Goal: Information Seeking & Learning: Learn about a topic

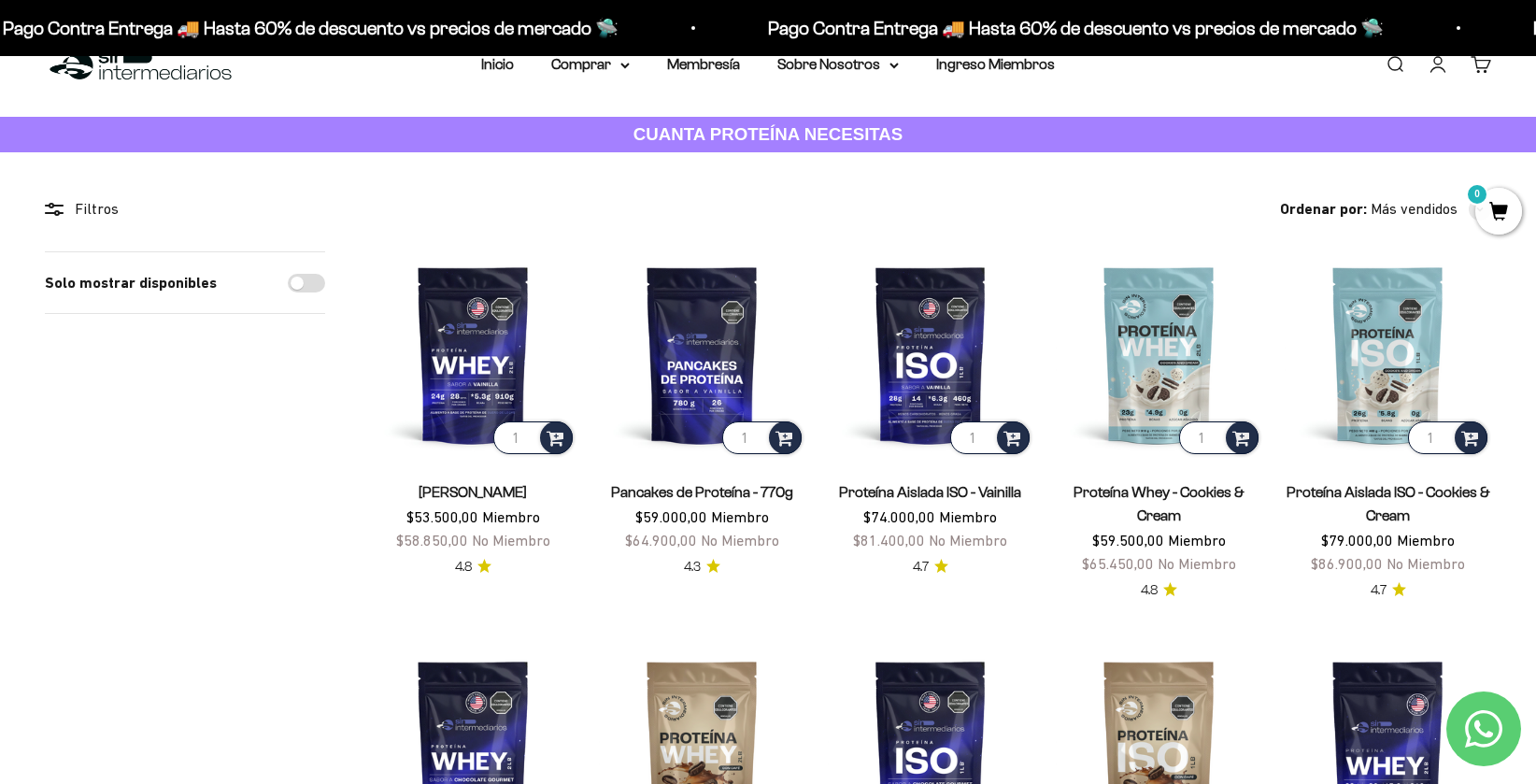
scroll to position [41, 0]
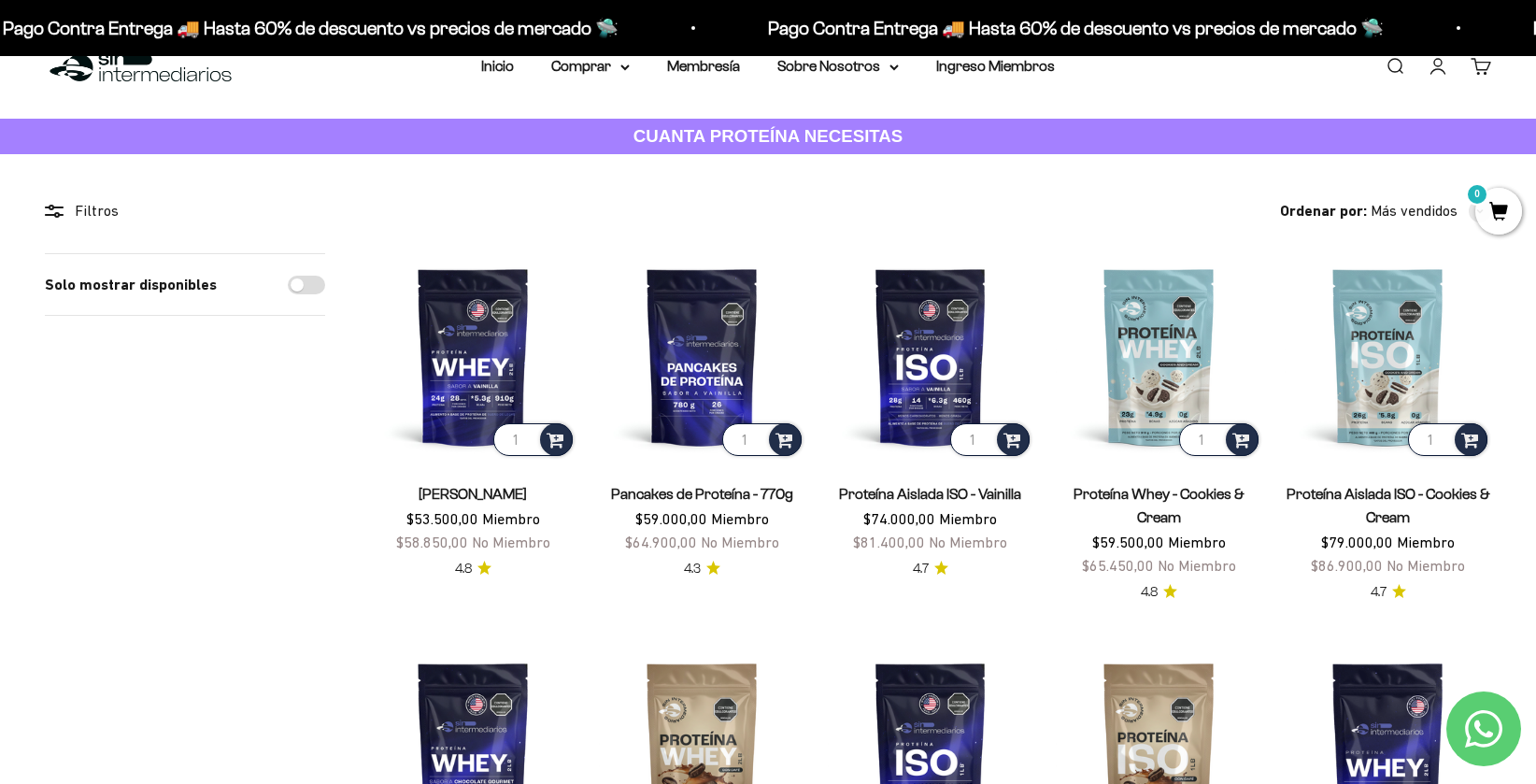
click at [1166, 490] on link "Proteína Whey - Cookies & Cream" at bounding box center [1159, 505] width 171 height 39
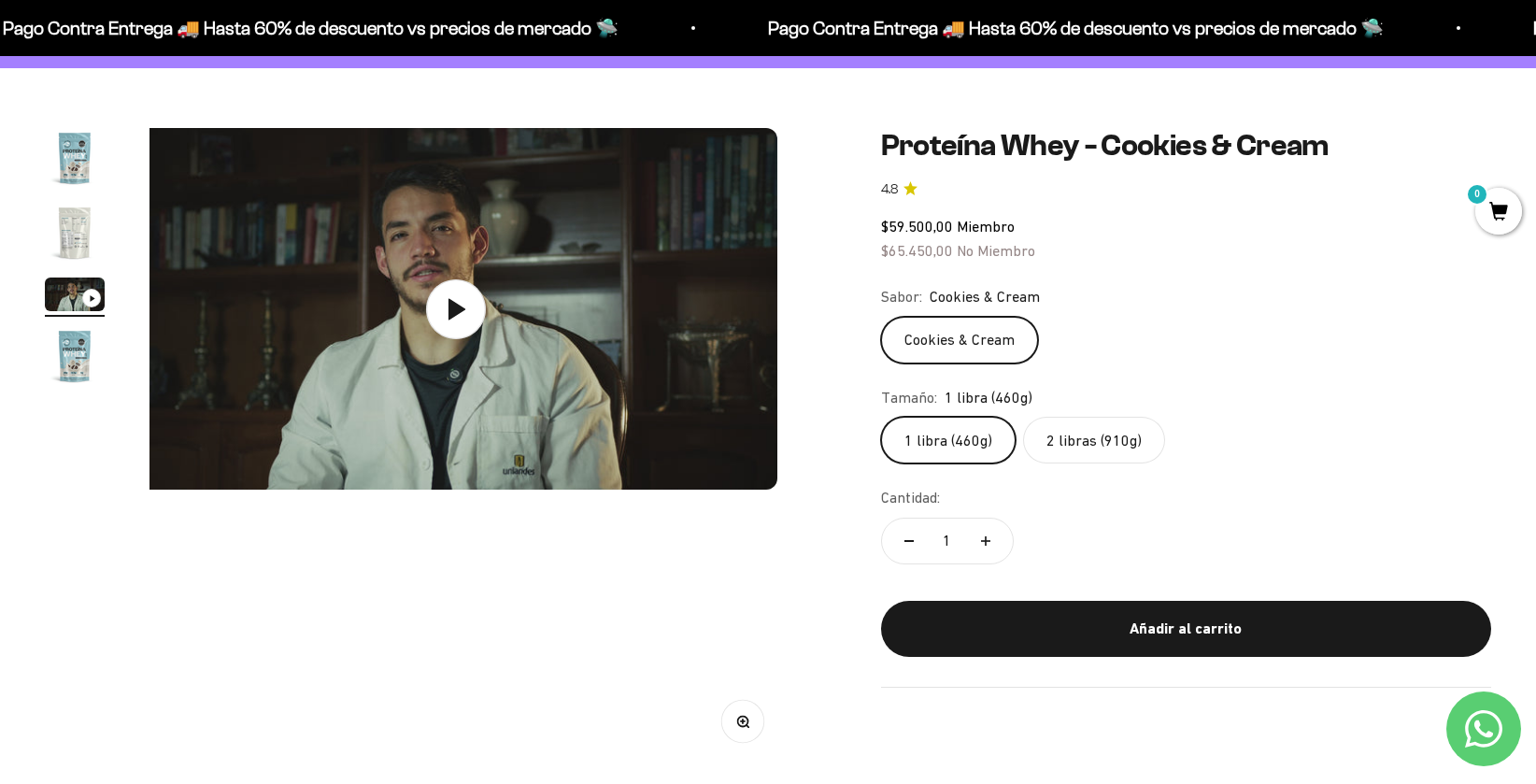
scroll to position [0, 1328]
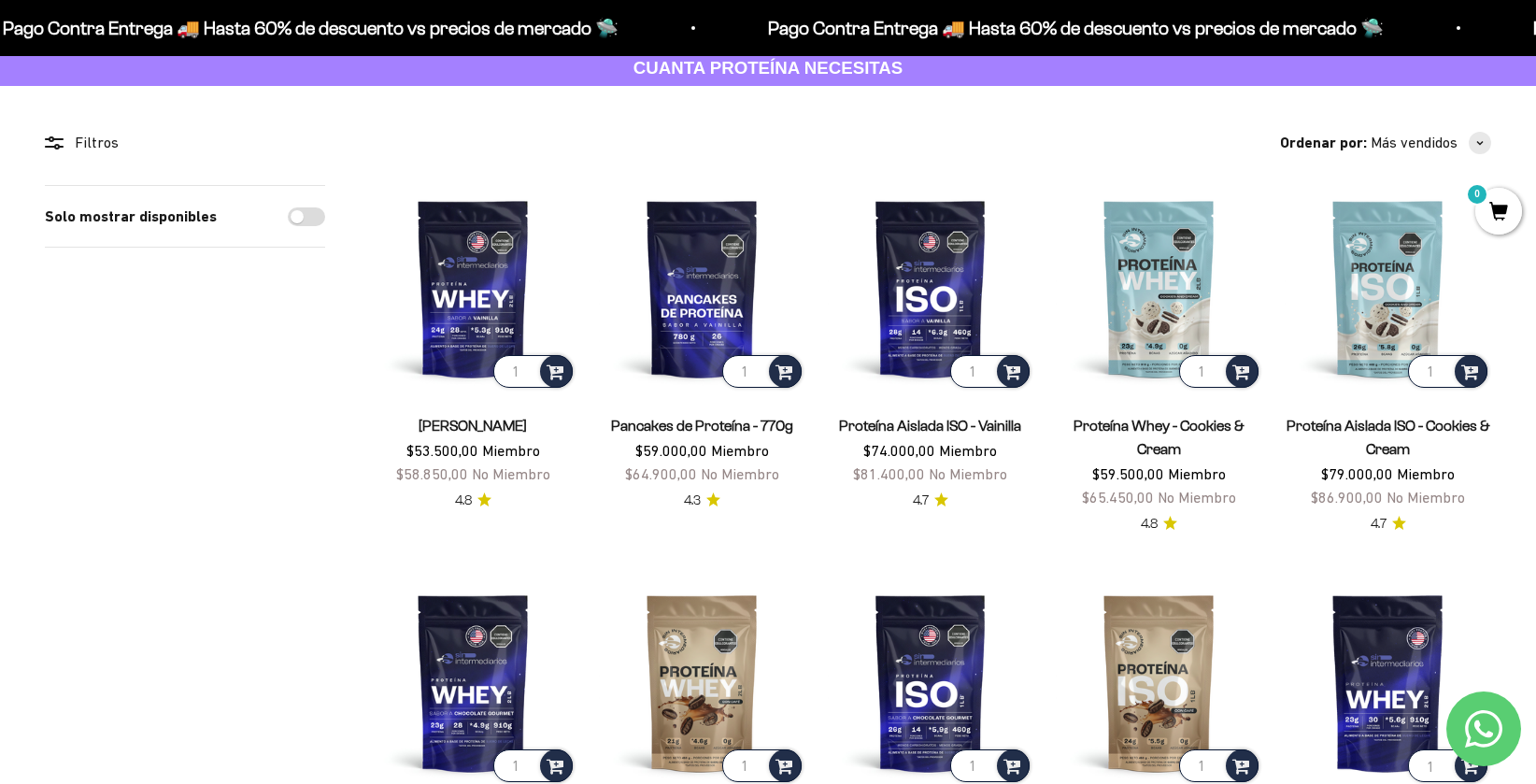
scroll to position [87, 0]
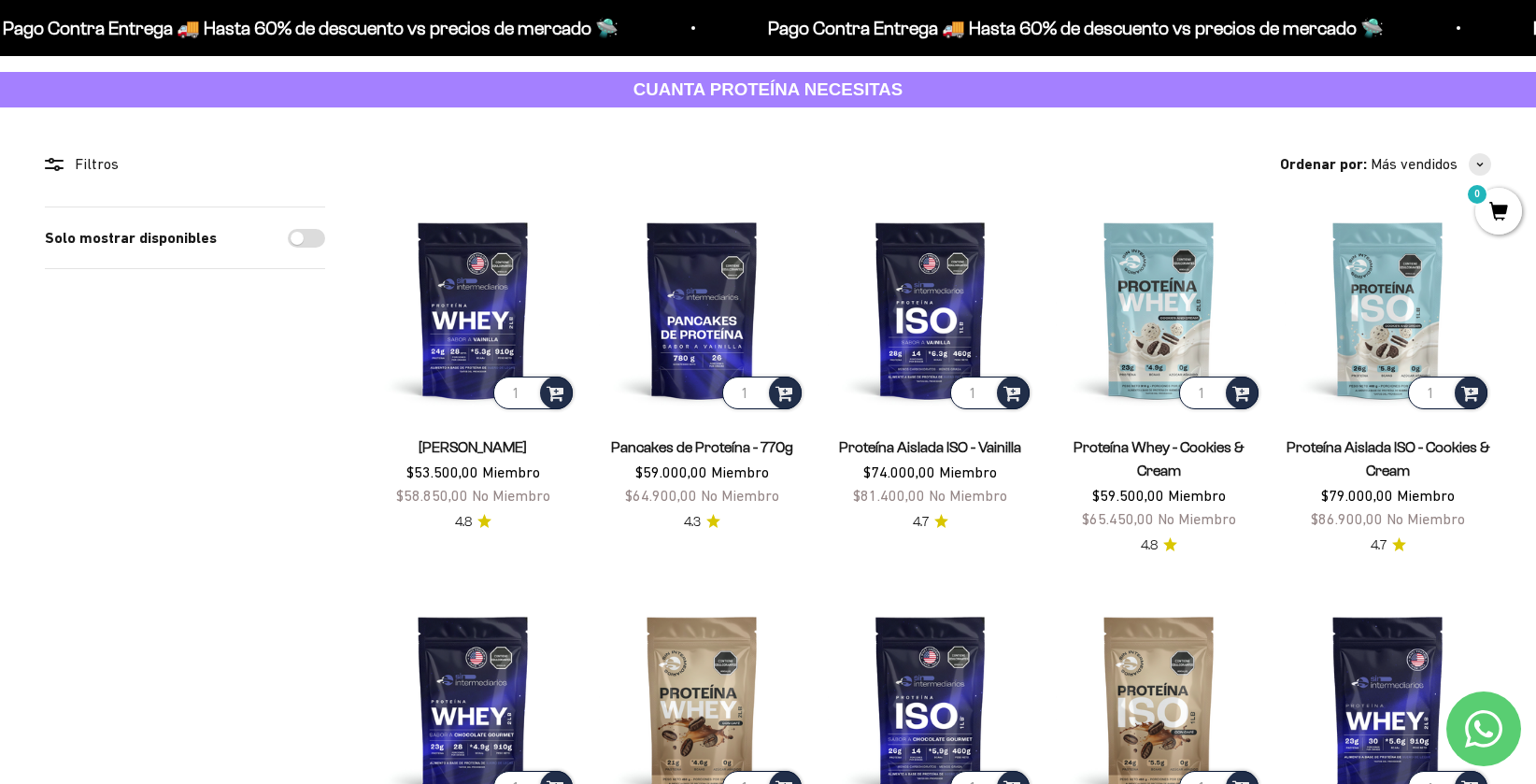
click at [1158, 449] on link "Proteína Whey - Cookies & Cream" at bounding box center [1159, 458] width 171 height 39
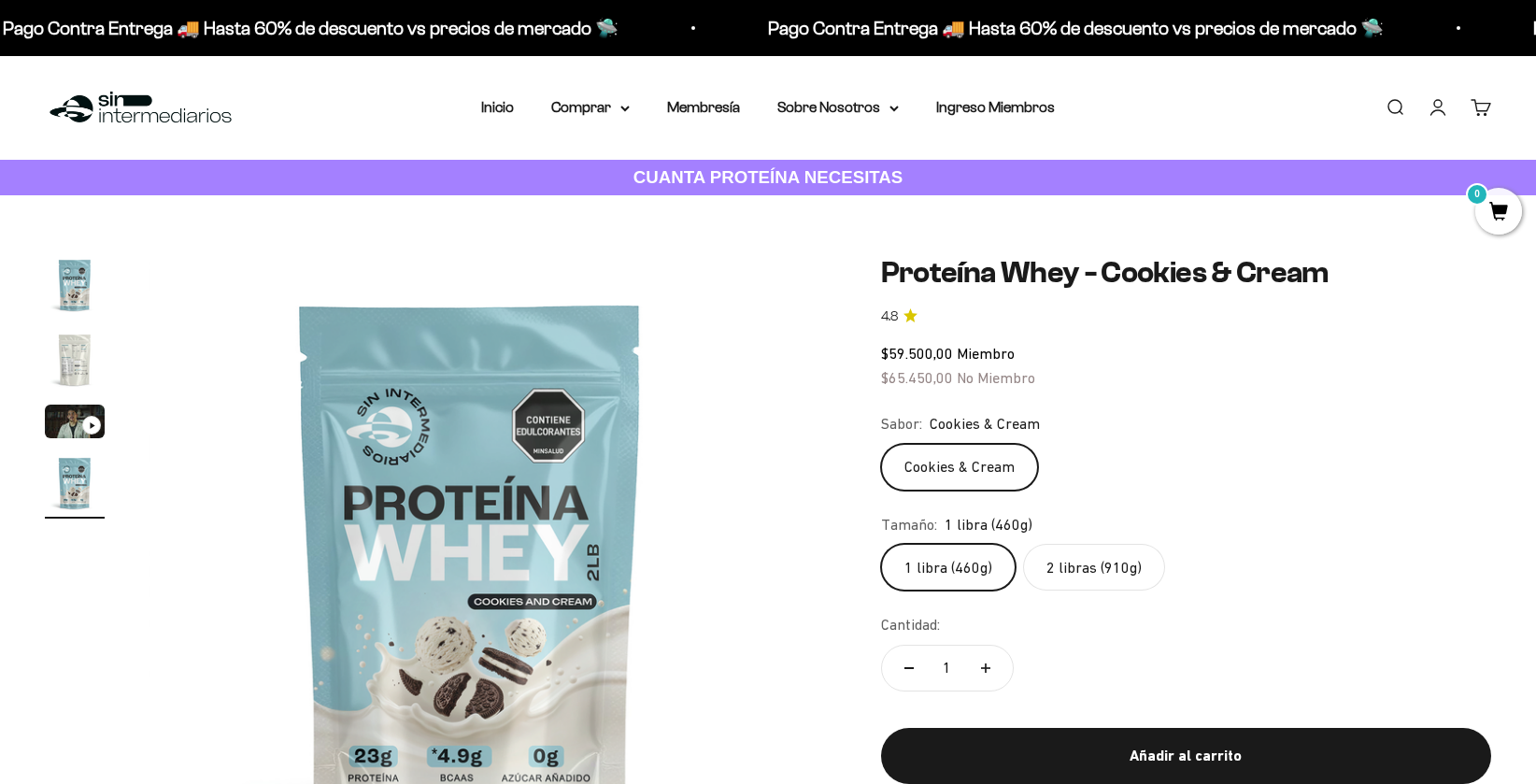
scroll to position [0, 1991]
click at [1096, 563] on label "2 libras (910g)" at bounding box center [1094, 567] width 142 height 47
click at [881, 544] on input "2 libras (910g)" at bounding box center [880, 543] width 1 height 1
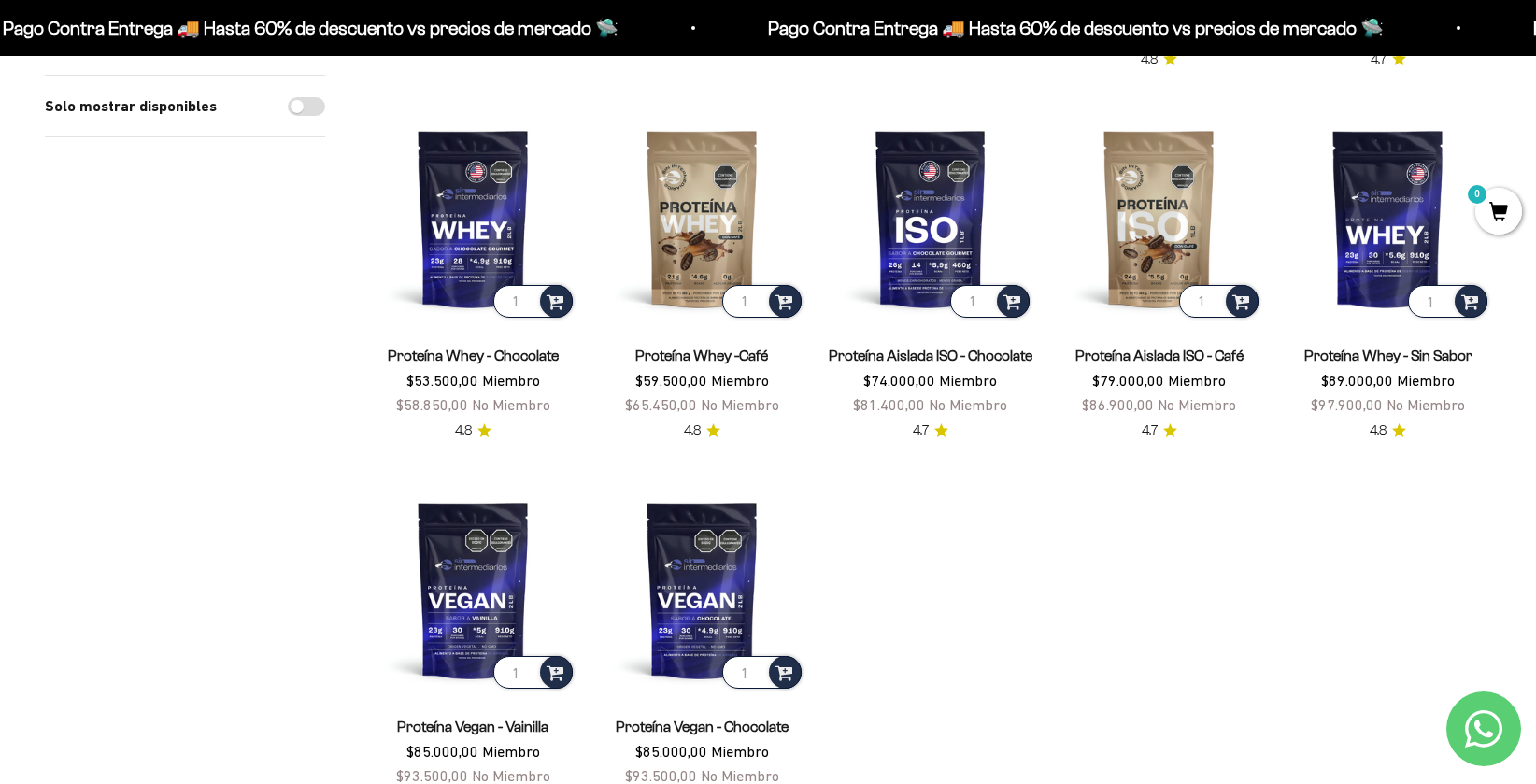
scroll to position [581, 0]
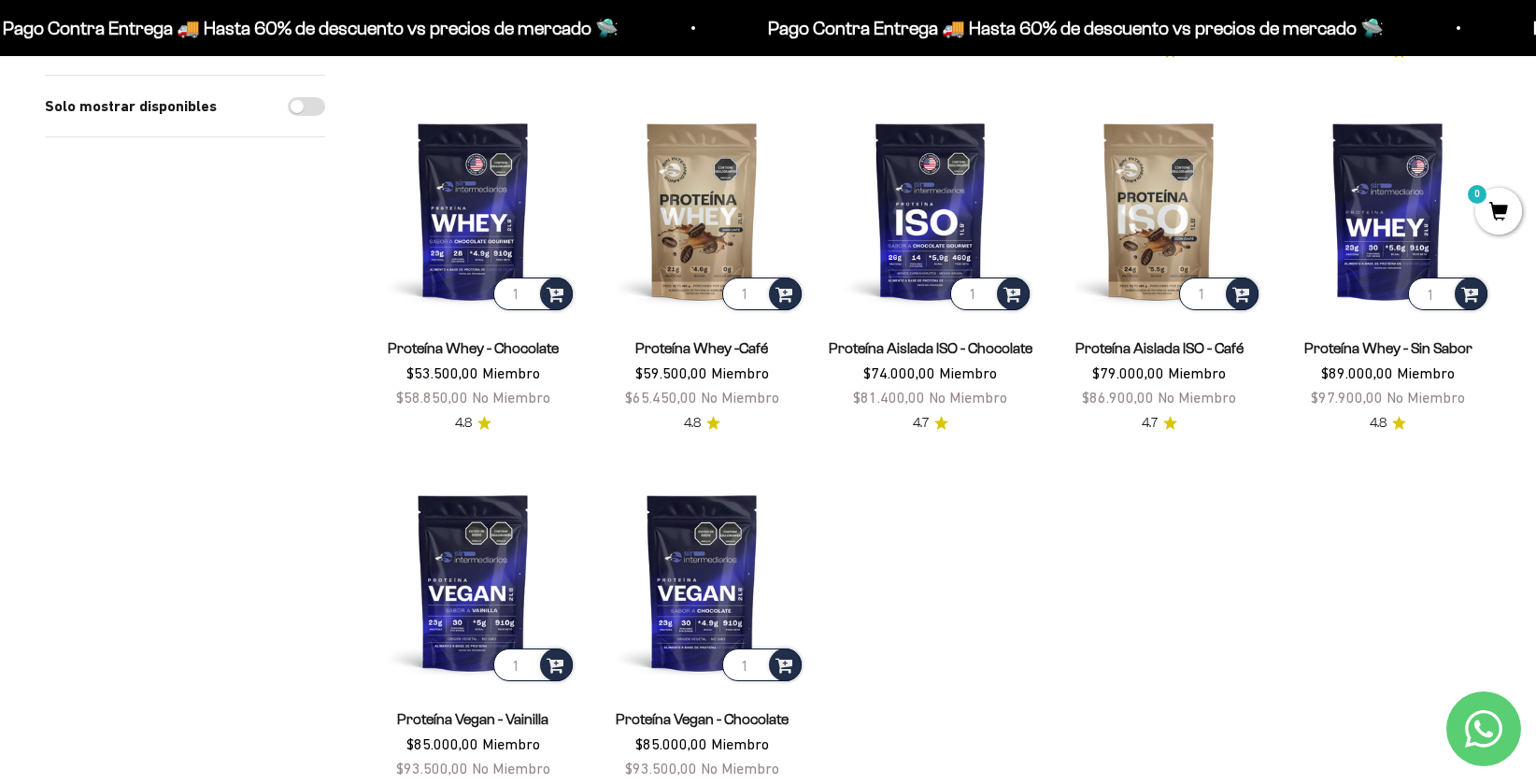
click at [479, 353] on link "Proteína Whey - Chocolate" at bounding box center [473, 347] width 171 height 16
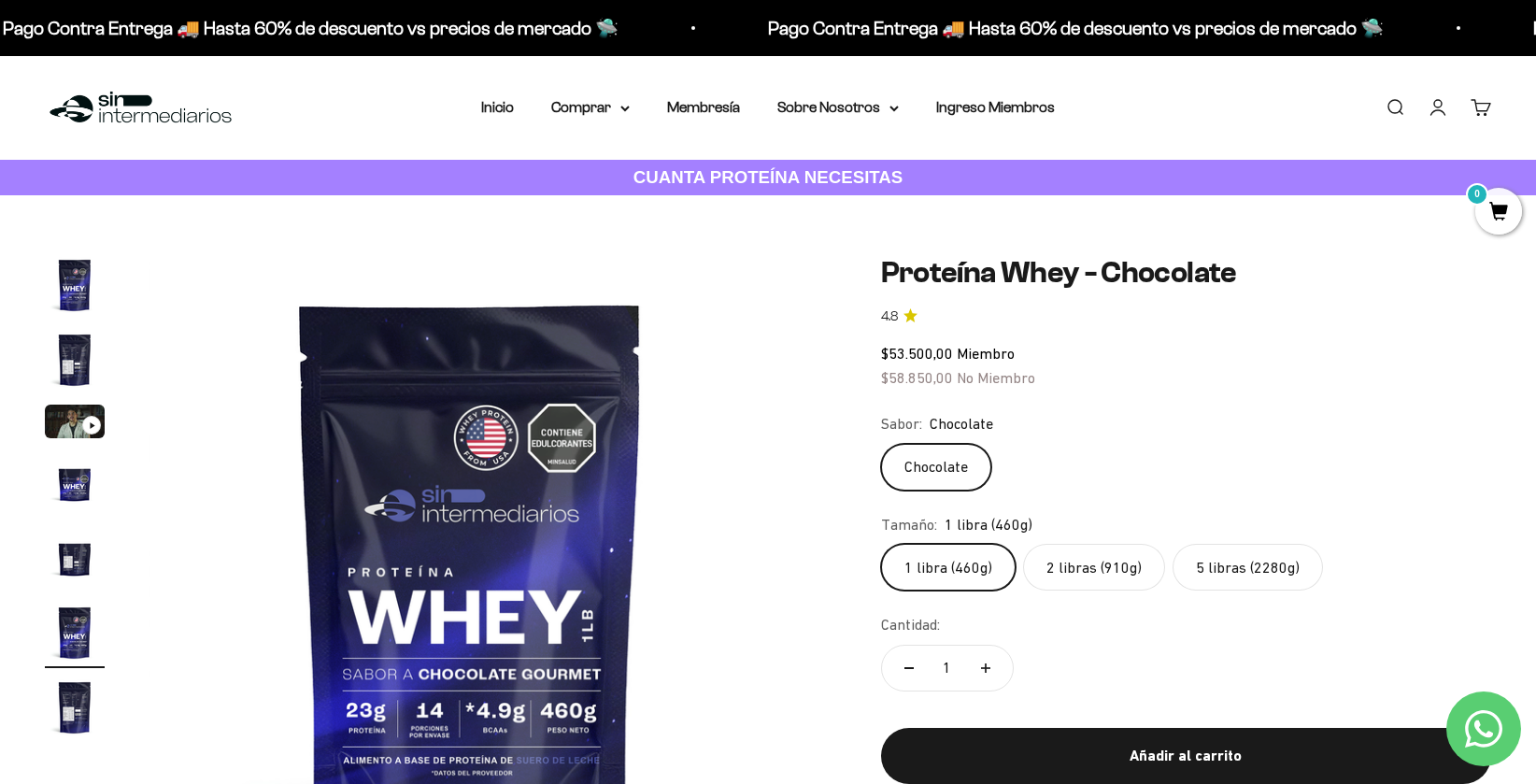
click at [1253, 555] on label "5 libras (2280g)" at bounding box center [1248, 567] width 151 height 47
click at [881, 544] on input "5 libras (2280g)" at bounding box center [880, 543] width 1 height 1
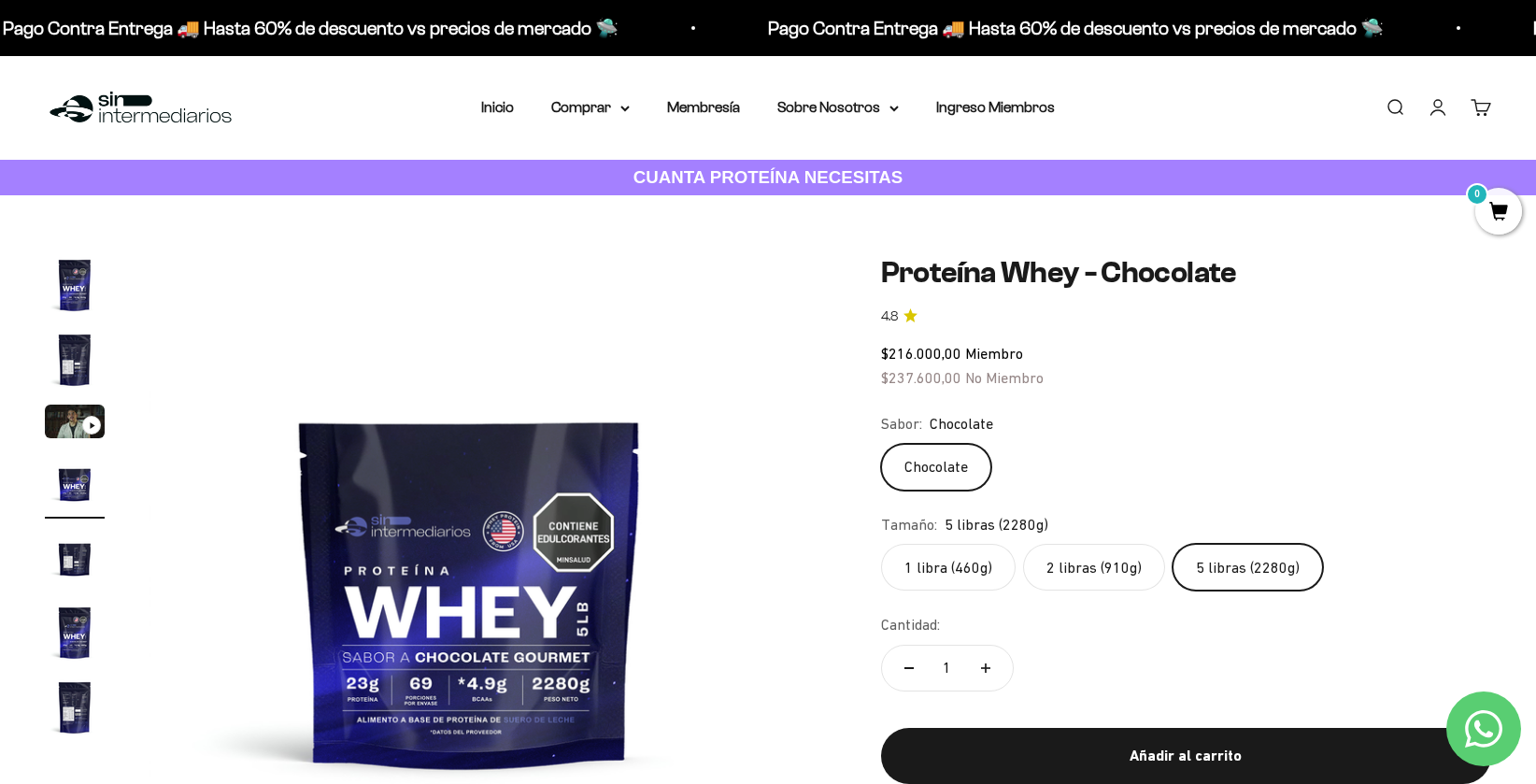
click at [1073, 569] on label "2 libras (910g)" at bounding box center [1094, 567] width 142 height 47
click at [881, 544] on input "2 libras (910g)" at bounding box center [880, 543] width 1 height 1
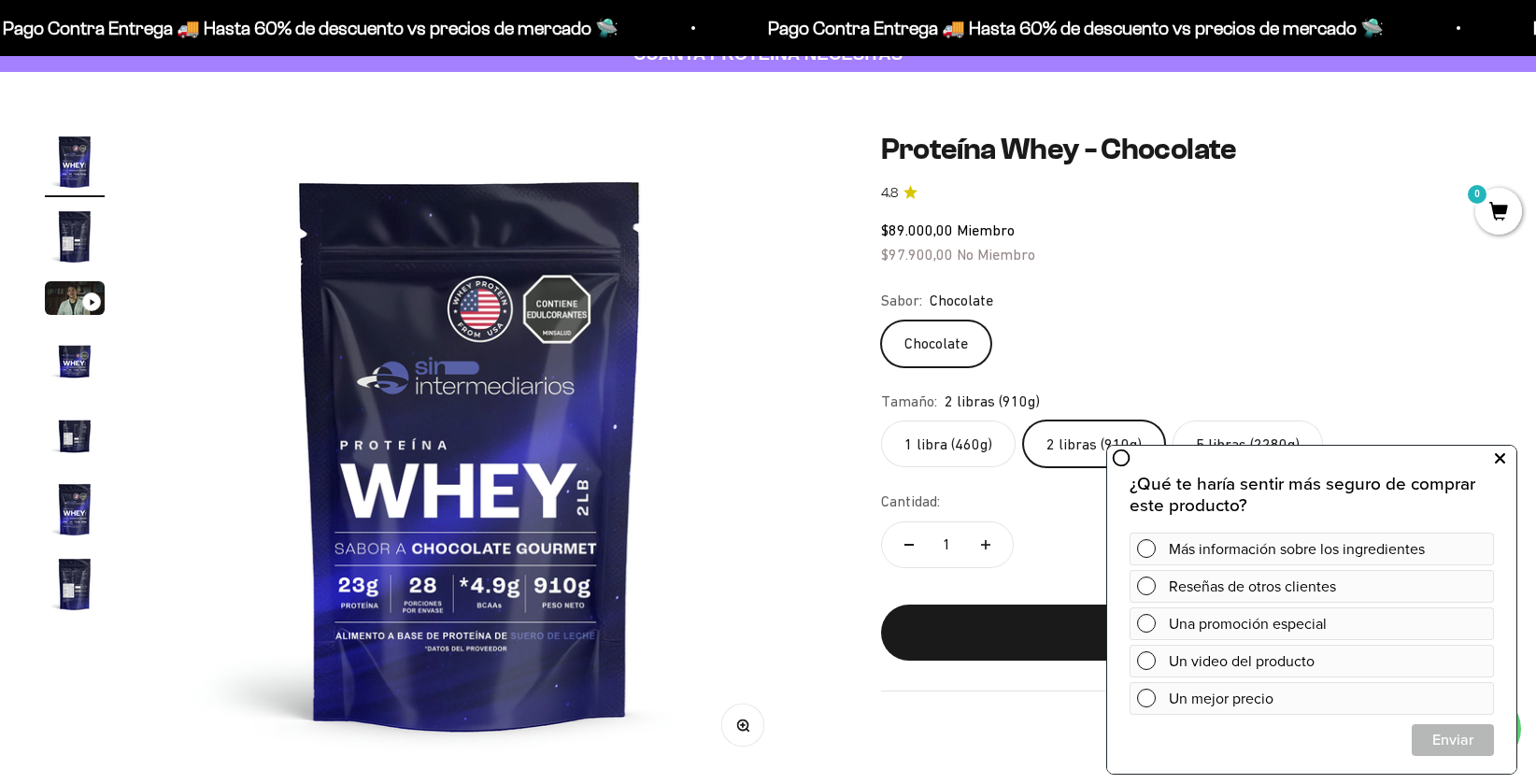
click at [1495, 457] on icon at bounding box center [1500, 458] width 11 height 24
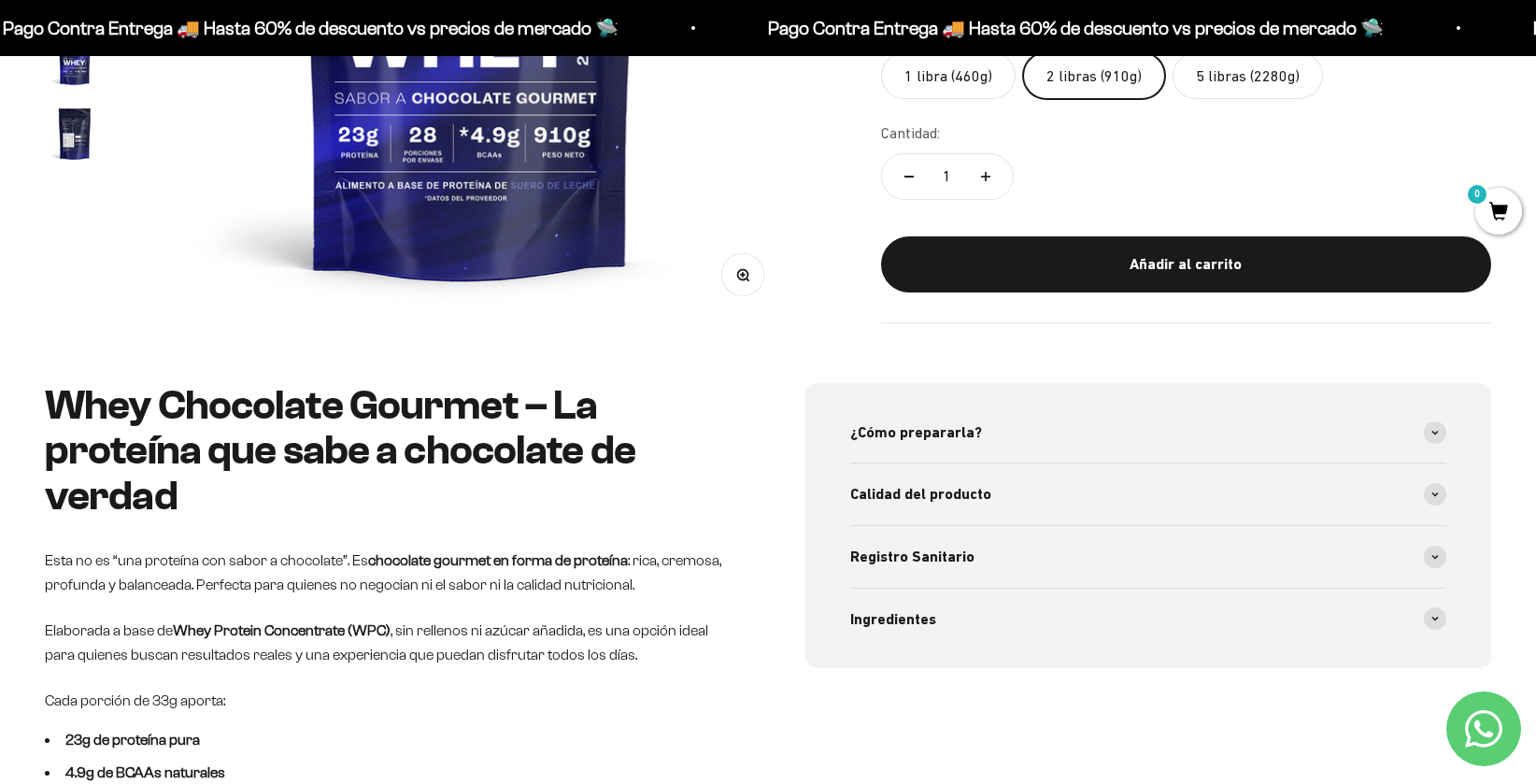
scroll to position [585, 0]
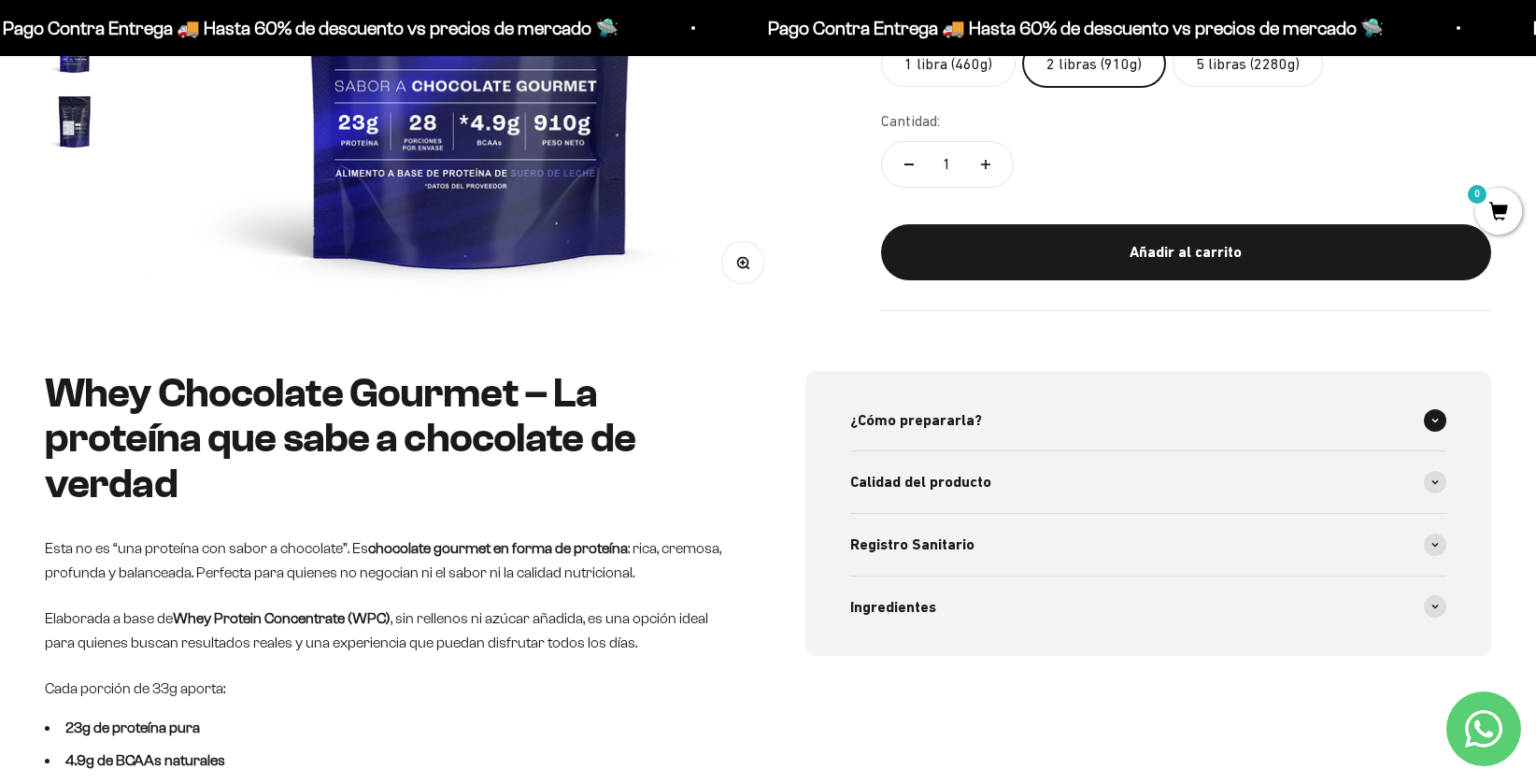
click at [963, 412] on span "¿Cómo prepararla?" at bounding box center [916, 419] width 132 height 24
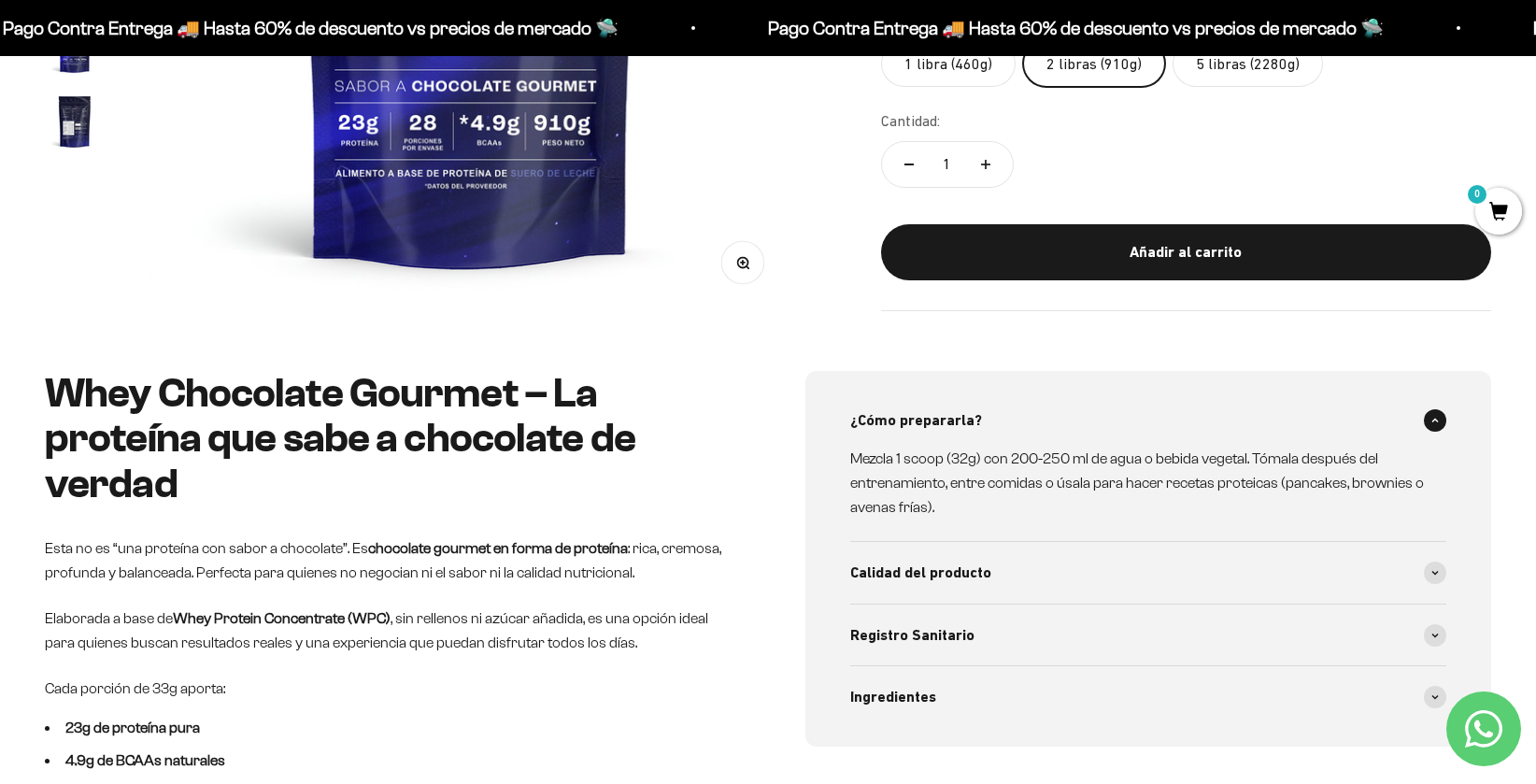
click at [963, 412] on span "¿Cómo prepararla?" at bounding box center [916, 419] width 132 height 24
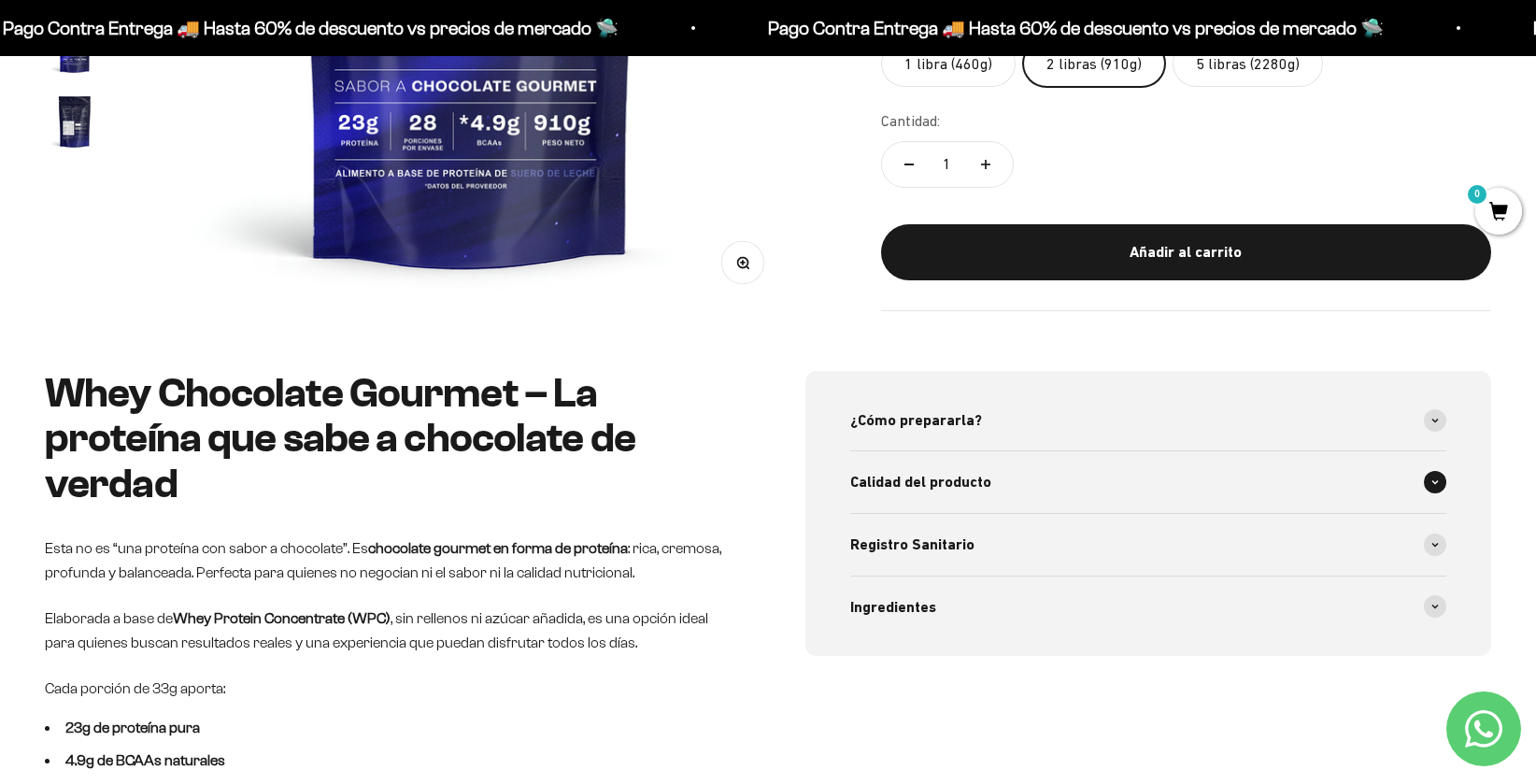
click at [965, 463] on div "Calidad del producto" at bounding box center [1148, 482] width 596 height 61
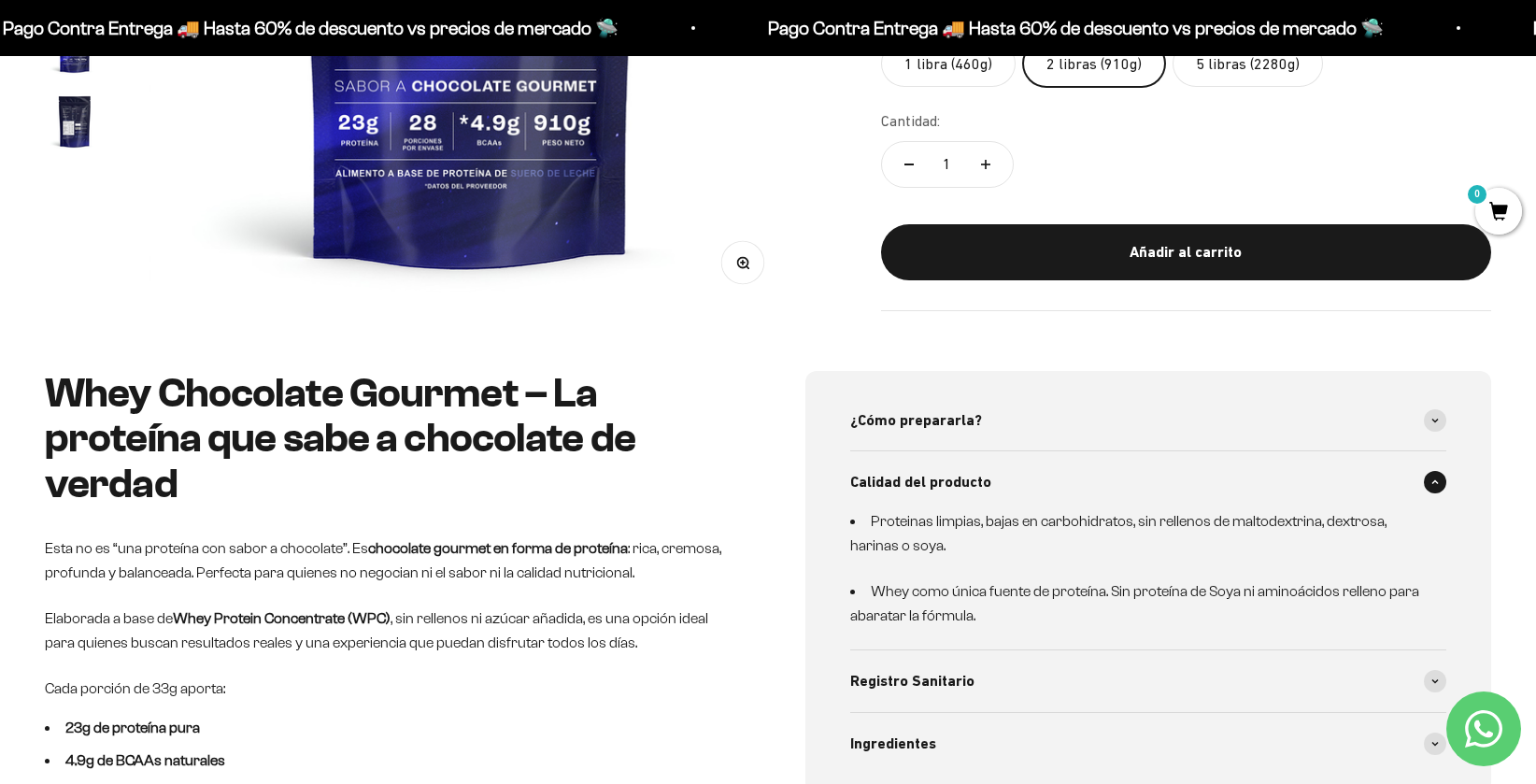
click at [960, 479] on span "Calidad del producto" at bounding box center [921, 482] width 141 height 24
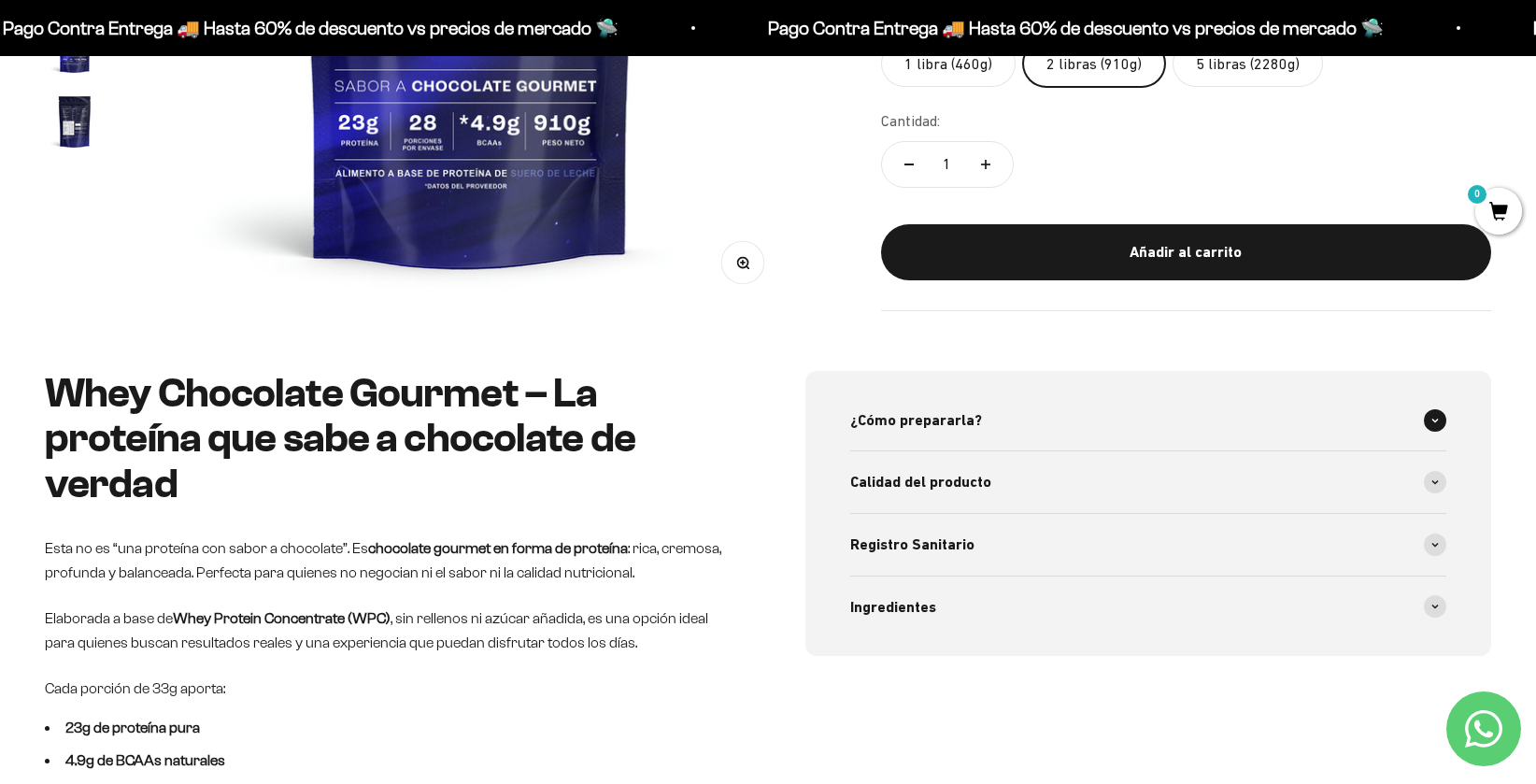
click at [954, 439] on div "¿Cómo prepararla?" at bounding box center [1148, 420] width 596 height 61
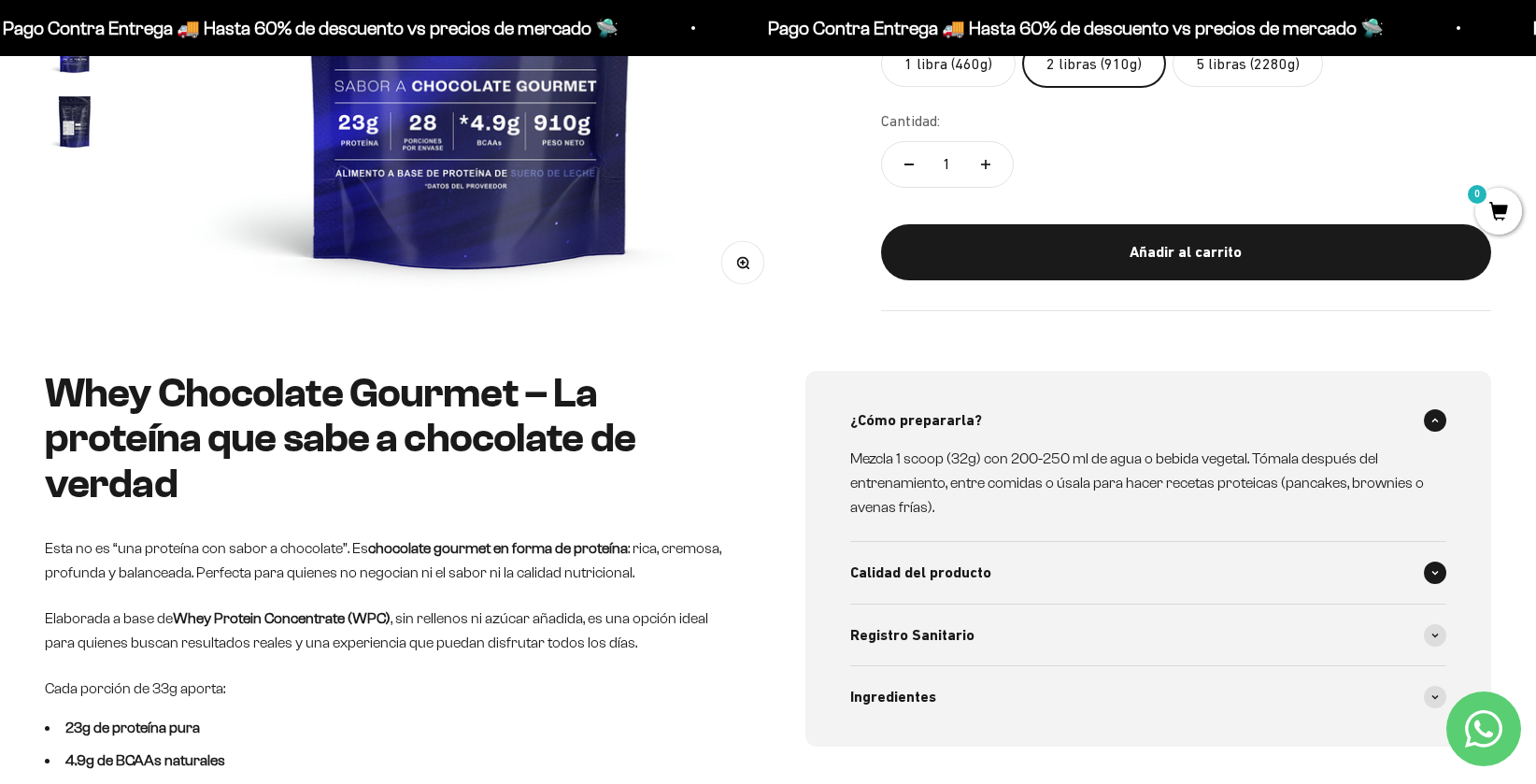
click at [964, 565] on span "Calidad del producto" at bounding box center [921, 572] width 141 height 24
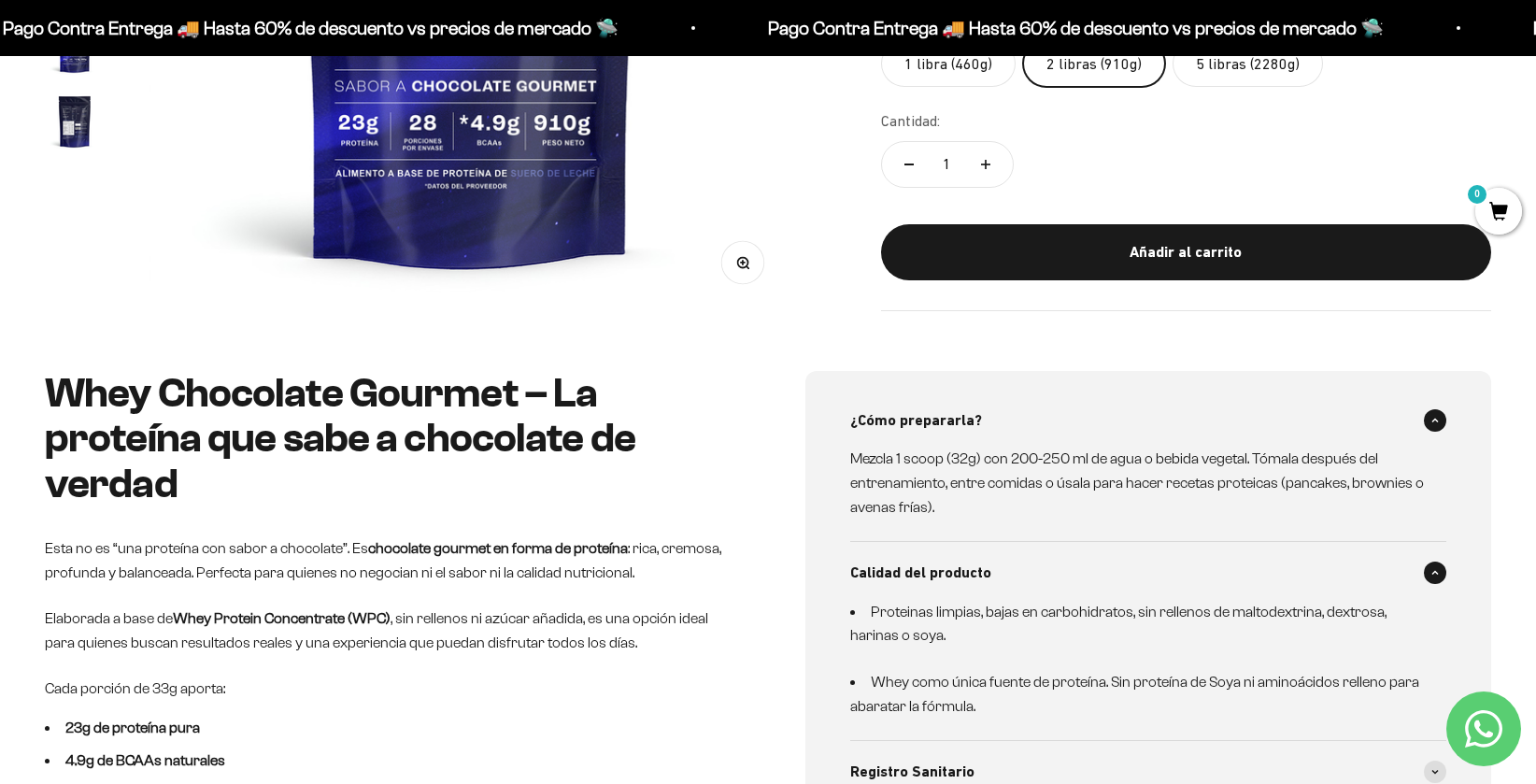
click at [964, 565] on span "Calidad del producto" at bounding box center [921, 572] width 141 height 24
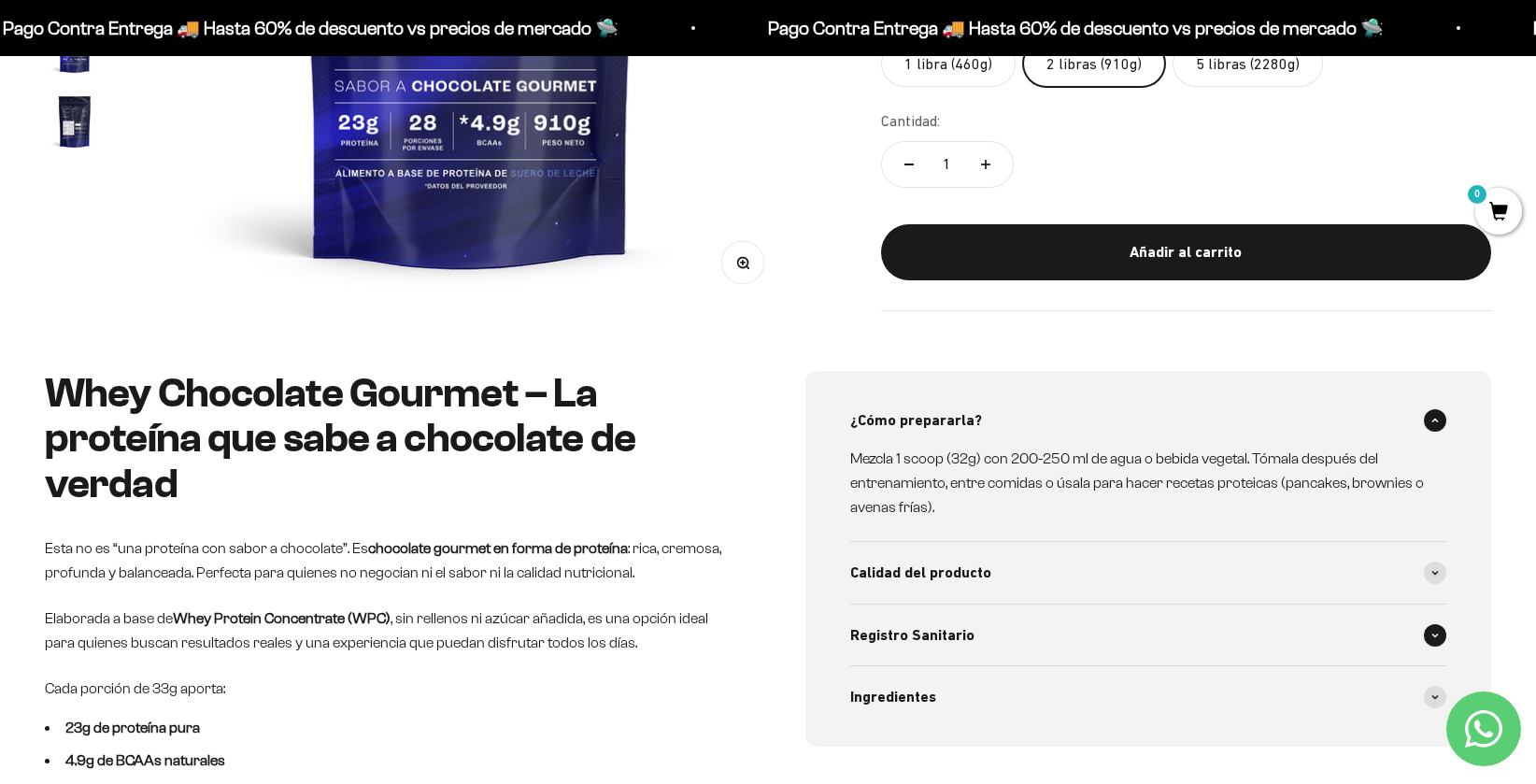
click at [961, 631] on span "Registro Sanitario" at bounding box center [912, 634] width 124 height 24
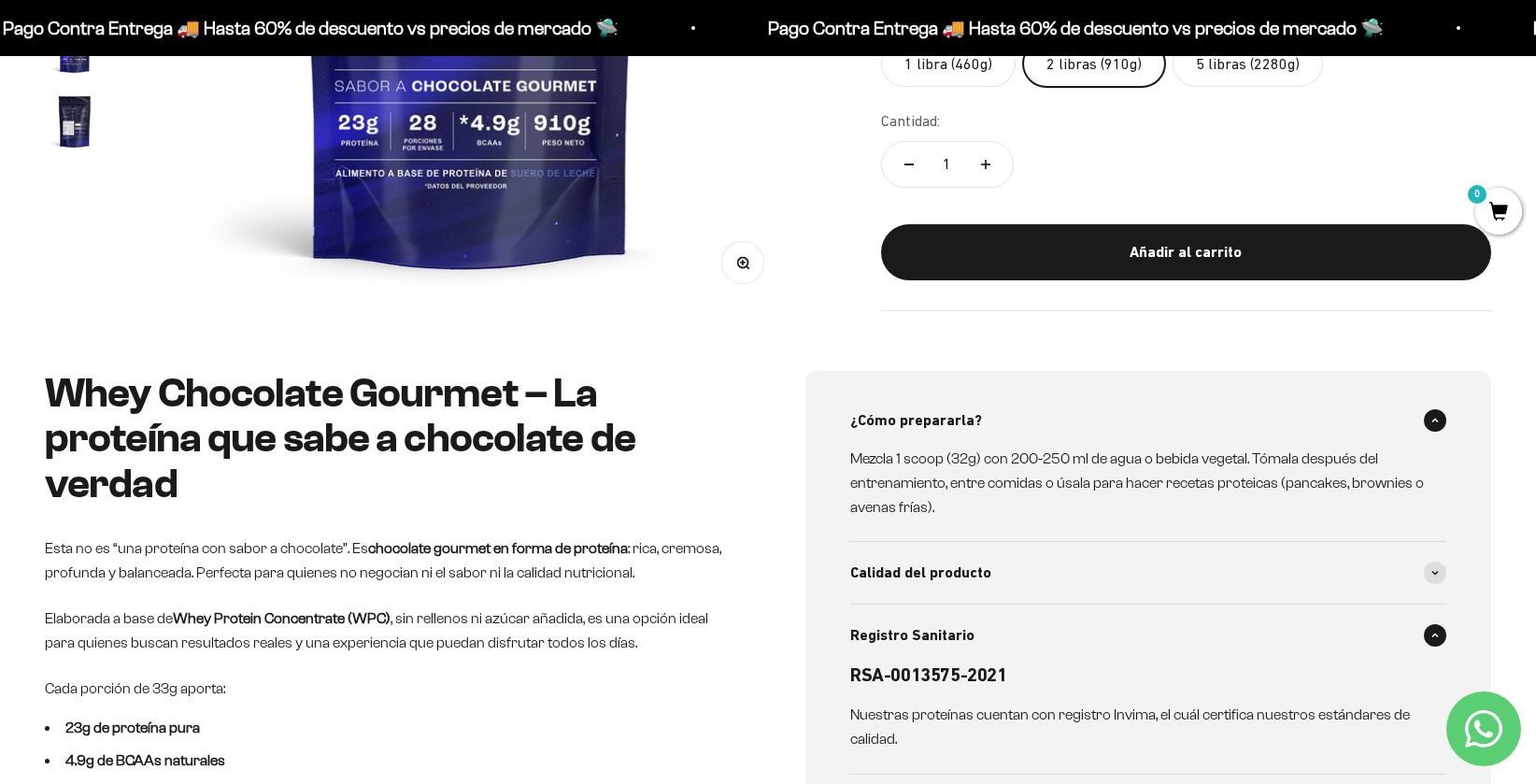
click at [961, 631] on span "Registro Sanitario" at bounding box center [912, 634] width 124 height 24
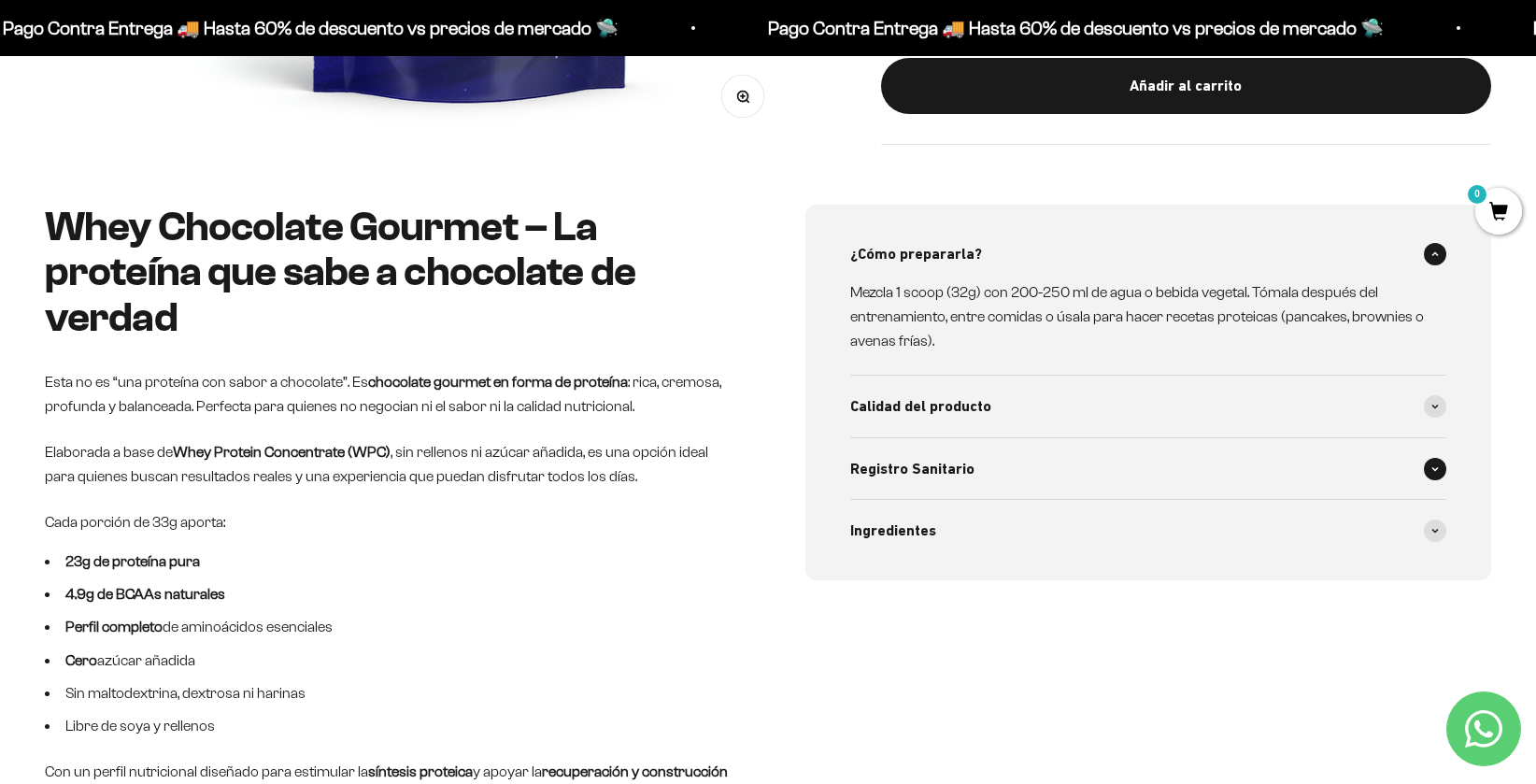
scroll to position [920, 0]
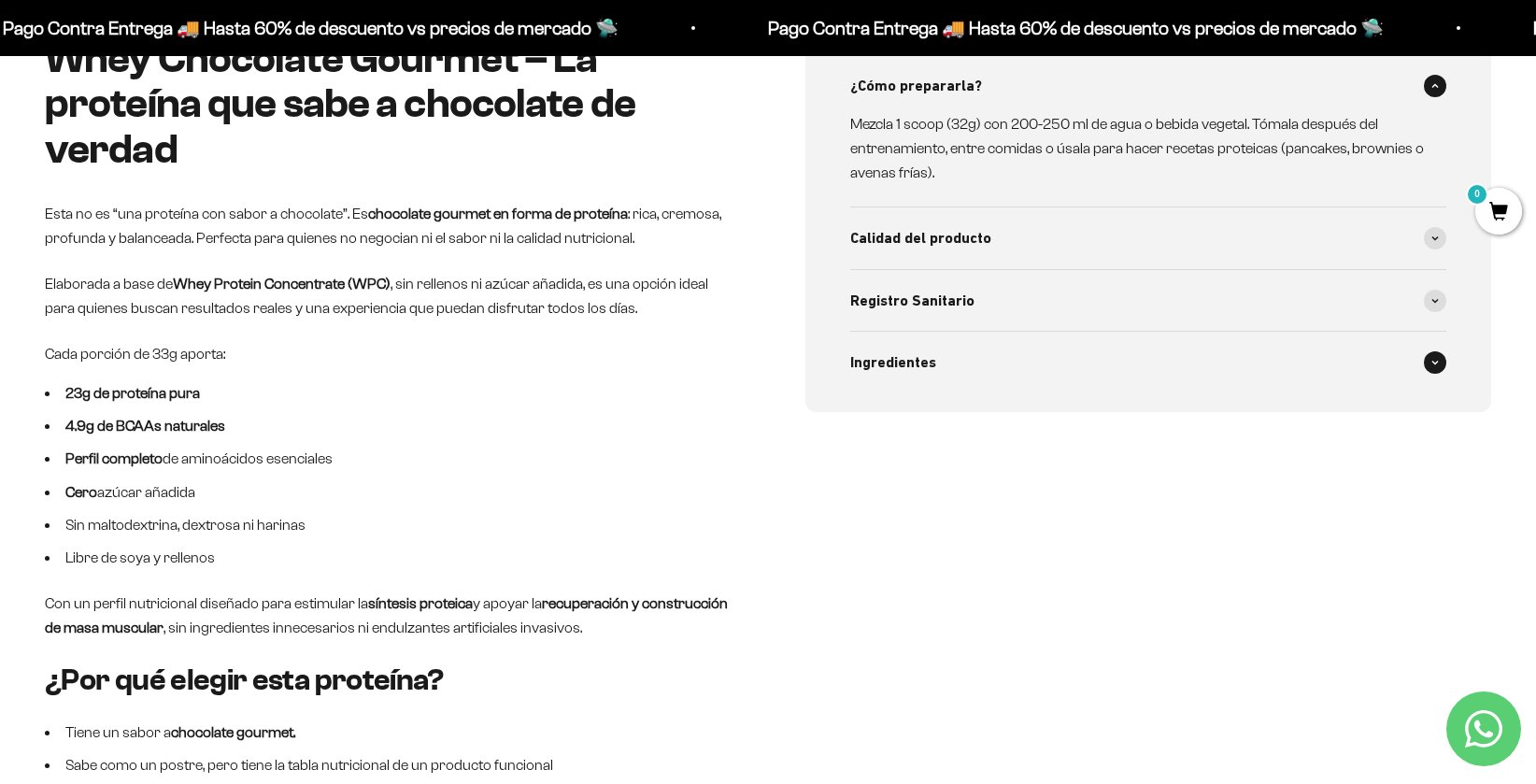
click at [921, 369] on span "Ingredientes" at bounding box center [894, 362] width 86 height 24
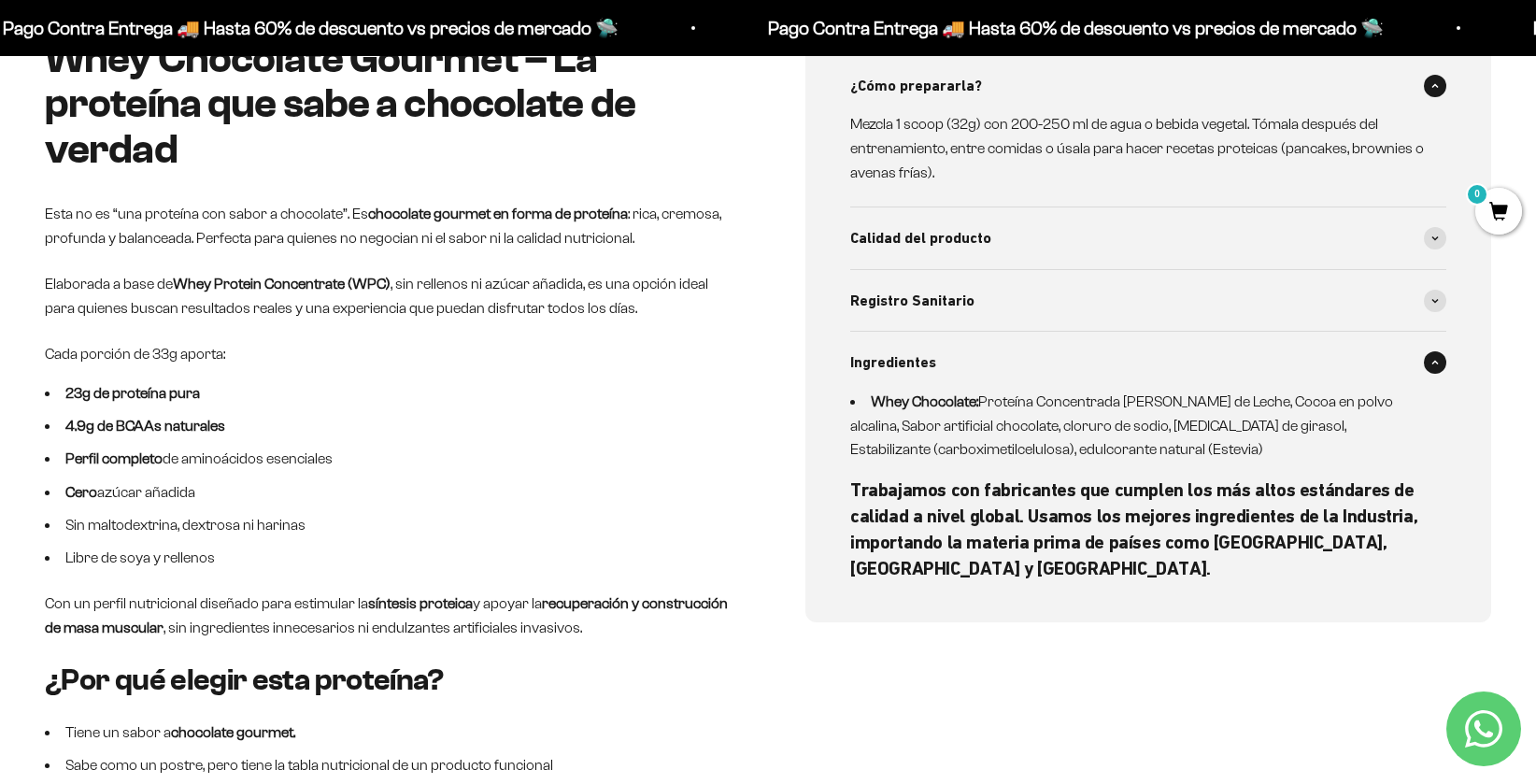
click at [921, 369] on span "Ingredientes" at bounding box center [894, 362] width 86 height 24
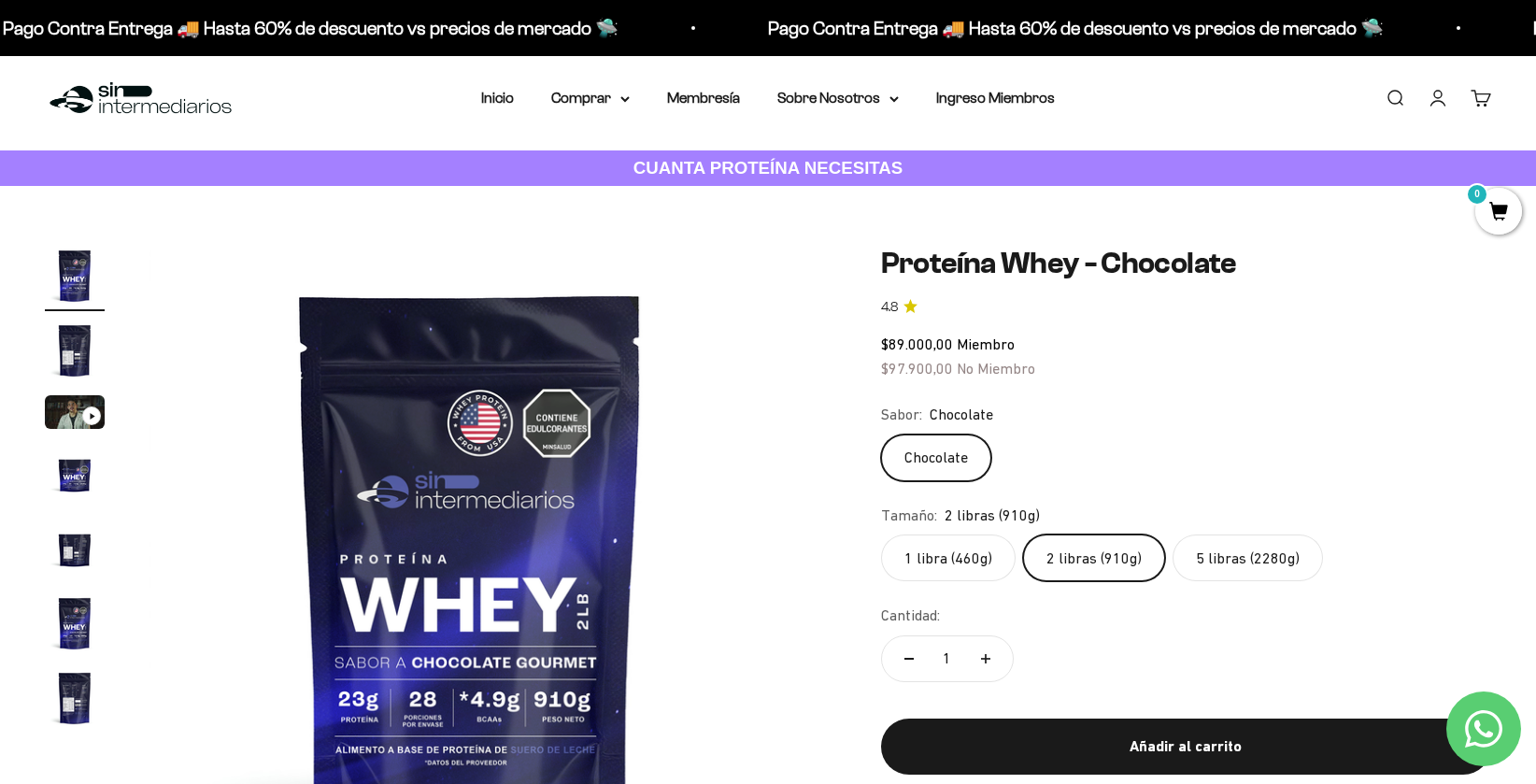
scroll to position [0, 0]
